Goal: Complete application form

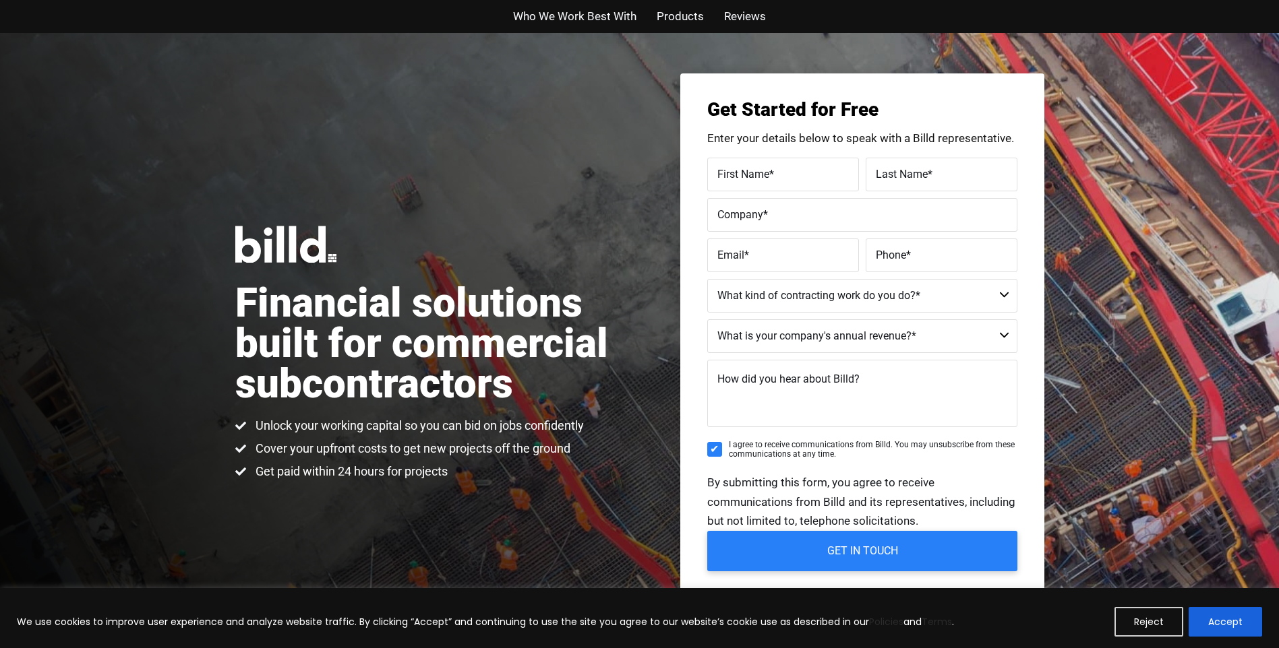
click at [780, 172] on label "First Name *" at bounding box center [782, 174] width 131 height 20
click at [780, 172] on input "First Name *" at bounding box center [783, 175] width 152 height 34
type input "[PERSON_NAME]"
type input "FILANI"
type input "[DOMAIN_NAME]"
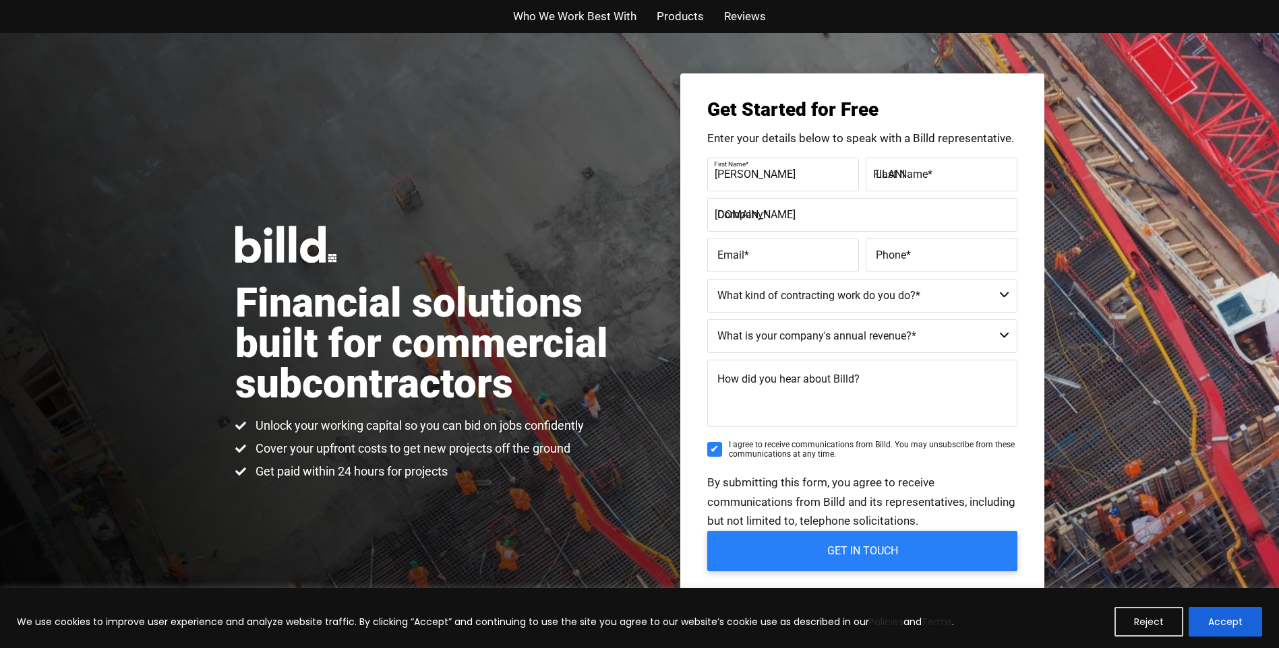
type input "[EMAIL_ADDRESS][DOMAIN_NAME]"
type input "[PHONE_NUMBER]"
type input "[PERSON_NAME]"
click at [1004, 295] on select "Commercial Commercial and Residential Residential Not a Contractor" at bounding box center [862, 296] width 310 height 34
select select "Residential"
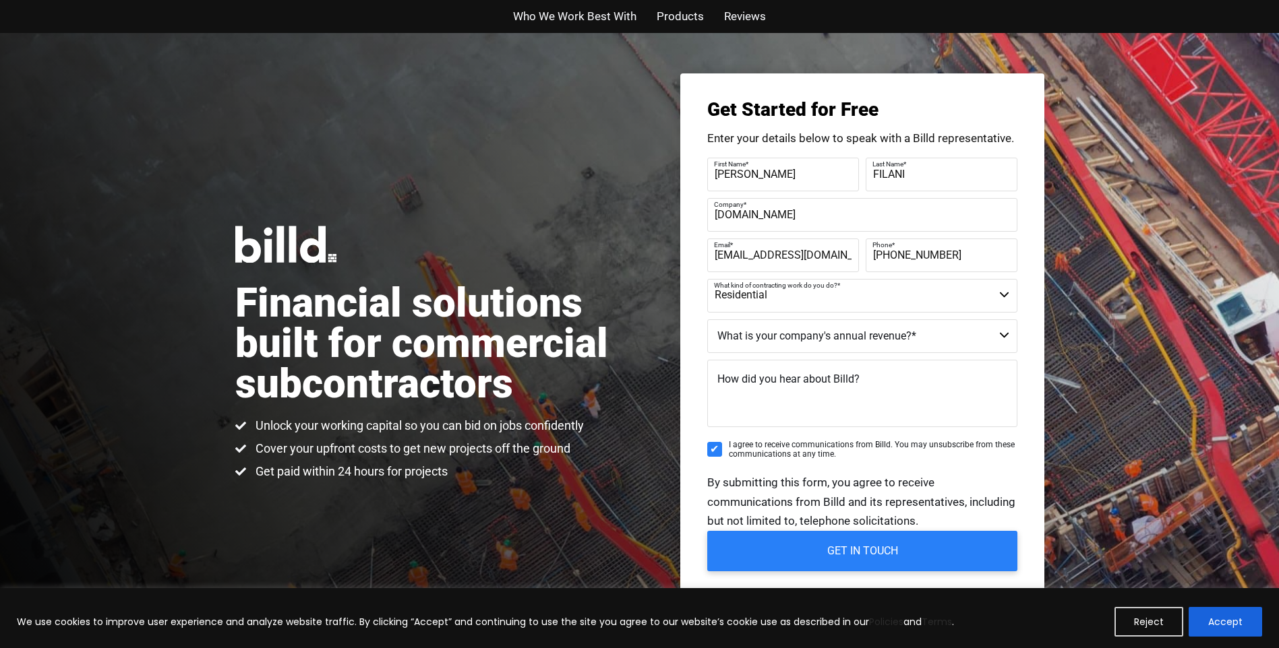
click at [707, 279] on select "Commercial Commercial and Residential Residential Not a Contractor" at bounding box center [862, 296] width 310 height 34
click at [1004, 336] on select "$40M + $25M - $40M $8M - $25M $4M - $8M $2M - $4M $1M - $2M Less than $1M" at bounding box center [862, 336] width 310 height 34
select select "Less than $1M"
click at [707, 319] on select "$40M + $25M - $40M $8M - $25M $4M - $8M $2M - $4M $1M - $2M Less than $1M" at bounding box center [862, 336] width 310 height 34
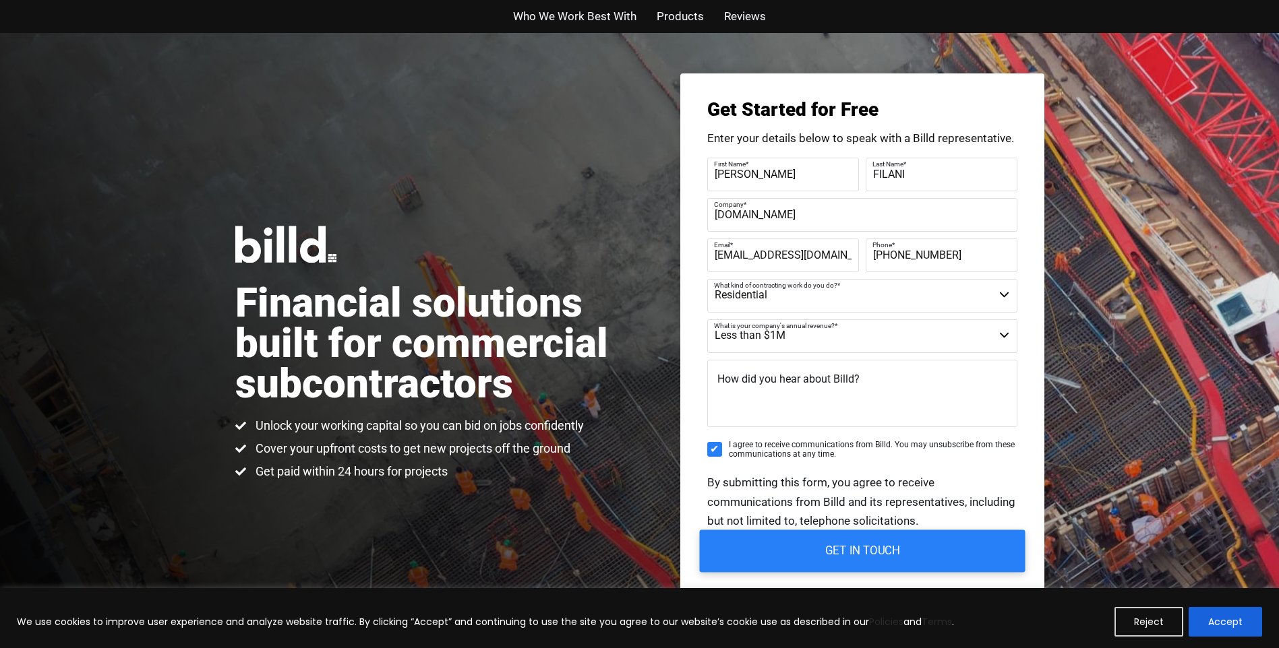
click at [877, 552] on input "GET IN TOUCH" at bounding box center [862, 551] width 326 height 42
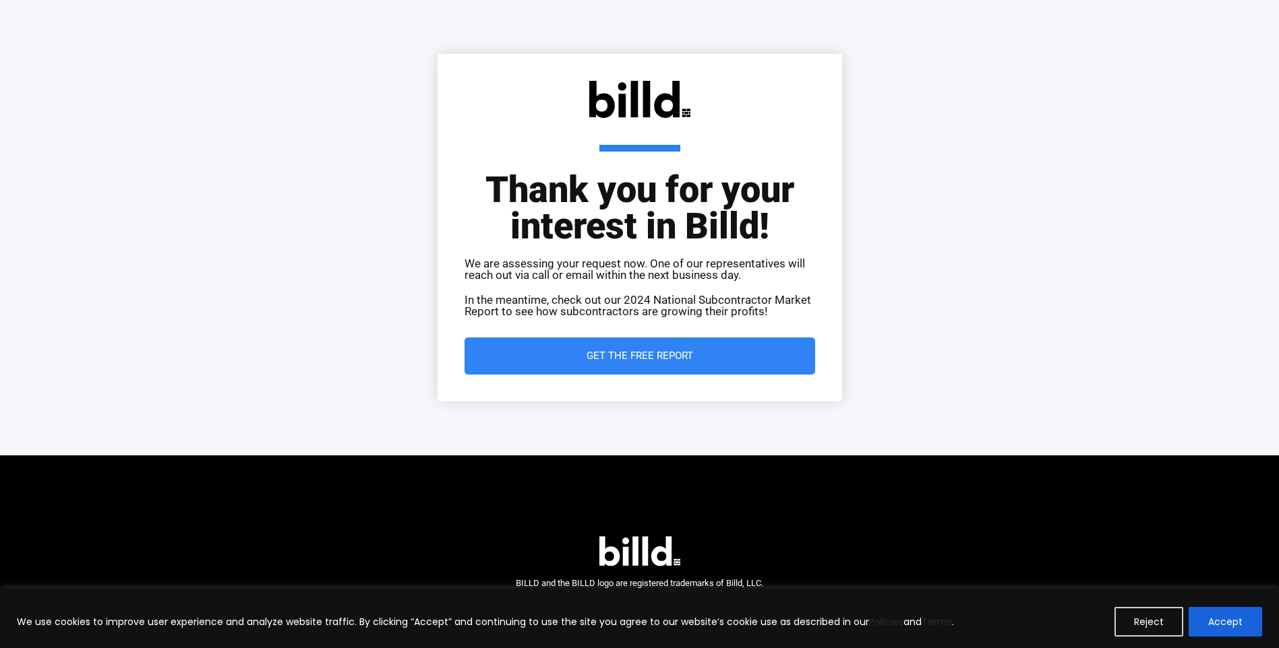
click at [630, 356] on span "Get the Free Report" at bounding box center [639, 356] width 106 height 10
